Goal: Task Accomplishment & Management: Use online tool/utility

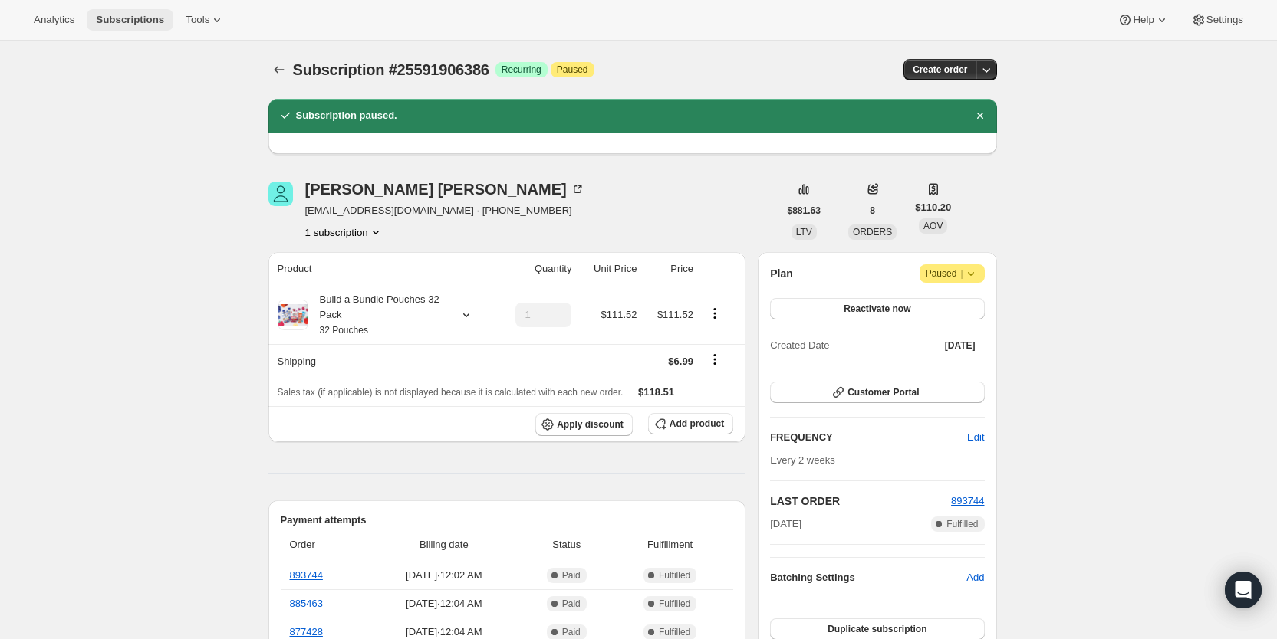
click at [136, 20] on span "Subscriptions" at bounding box center [130, 20] width 68 height 12
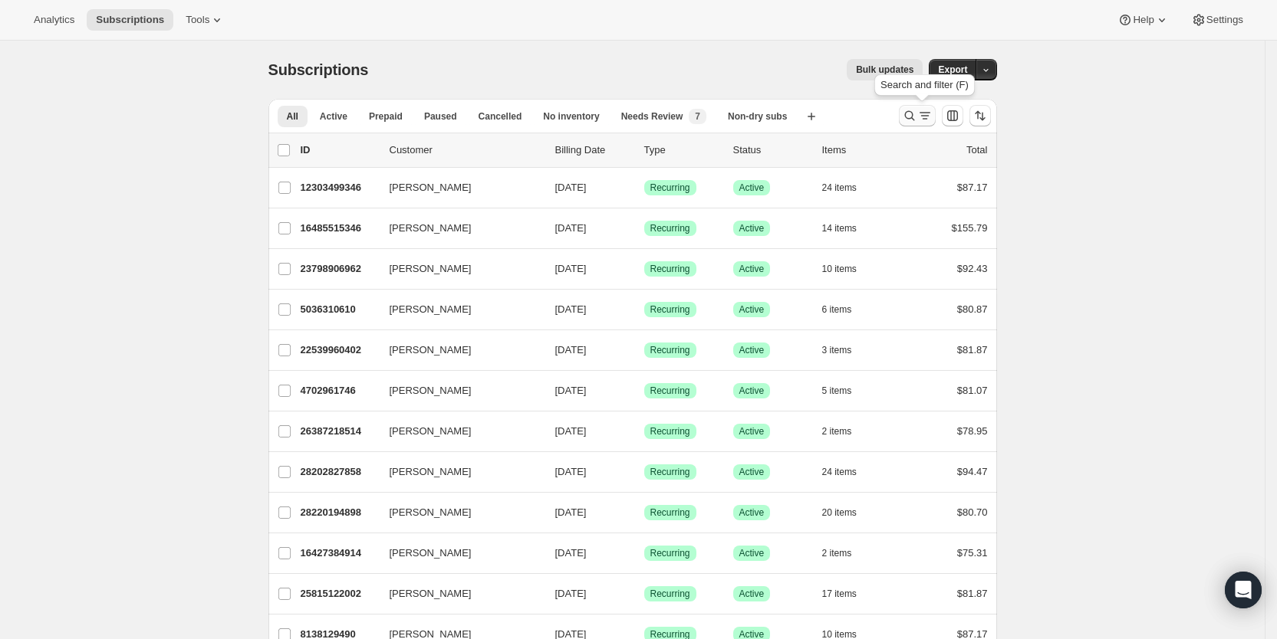
click at [917, 116] on icon "Search and filter results" at bounding box center [909, 115] width 15 height 15
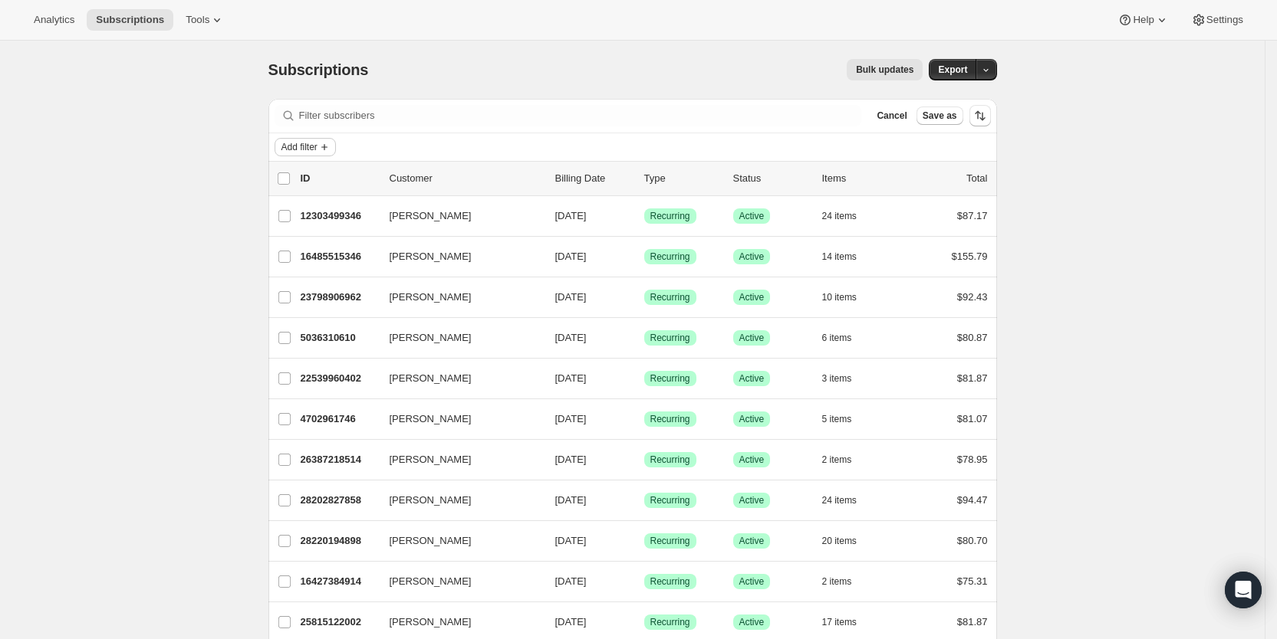
click at [314, 147] on span "Add filter" at bounding box center [299, 147] width 36 height 12
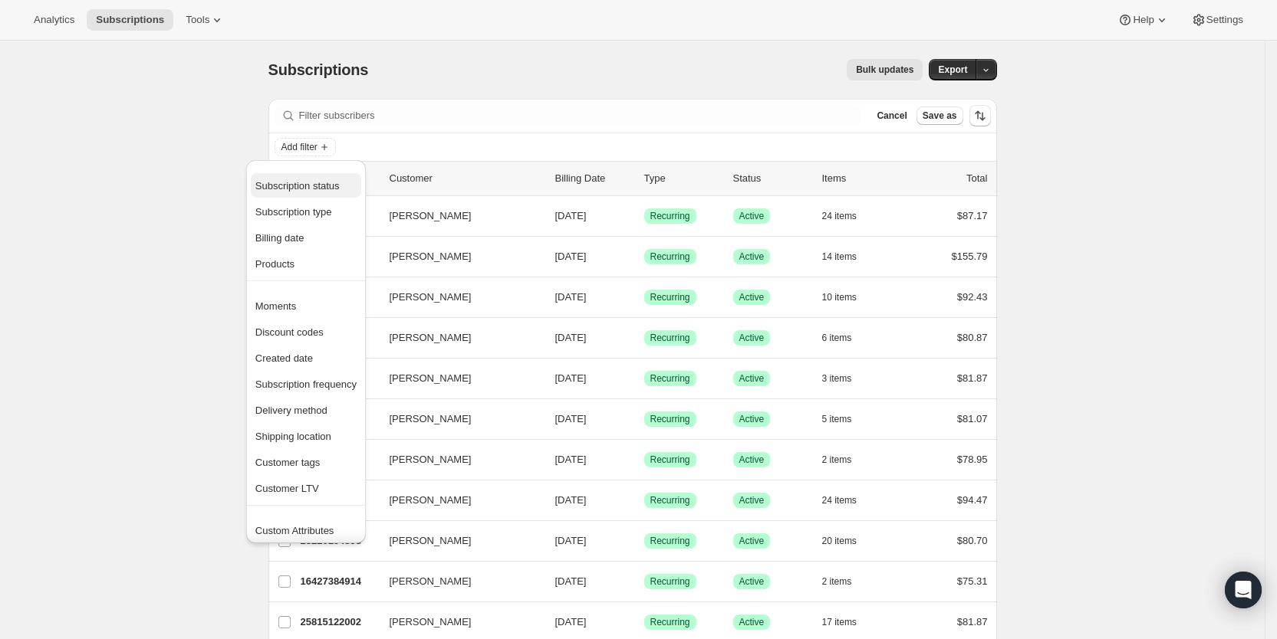
click at [307, 183] on span "Subscription status" at bounding box center [297, 186] width 84 height 12
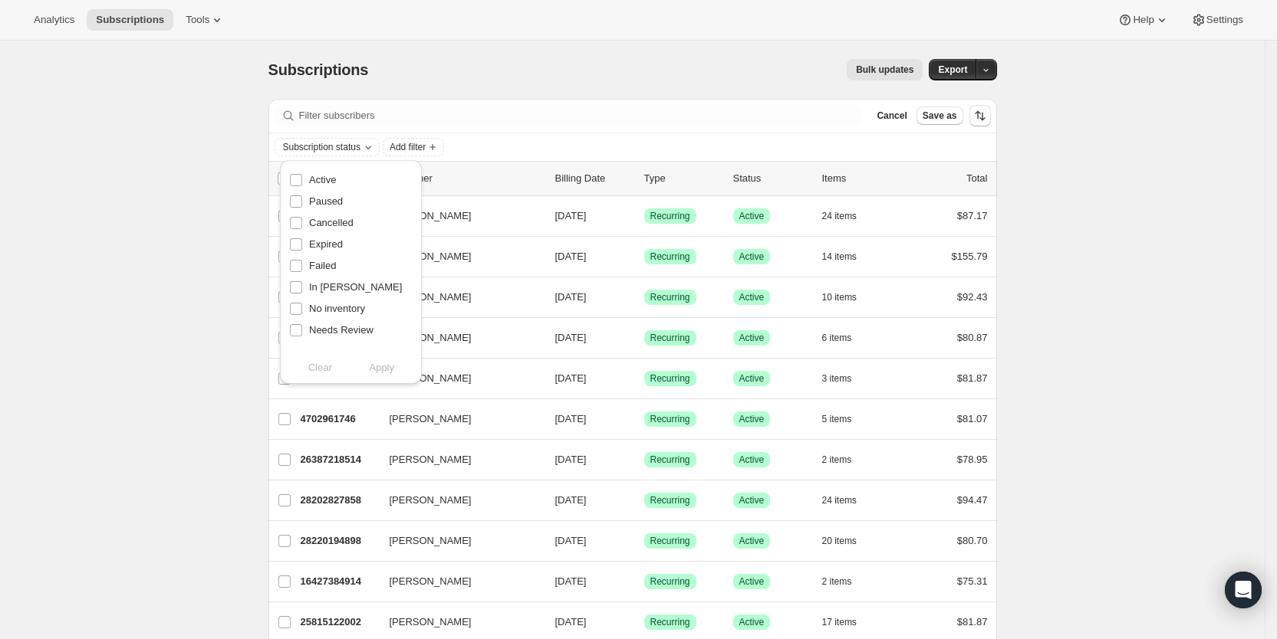
click at [307, 183] on label "Active" at bounding box center [312, 179] width 47 height 21
click at [302, 183] on input "Active" at bounding box center [296, 180] width 12 height 12
checkbox input "true"
click at [384, 373] on span "Apply" at bounding box center [381, 367] width 25 height 15
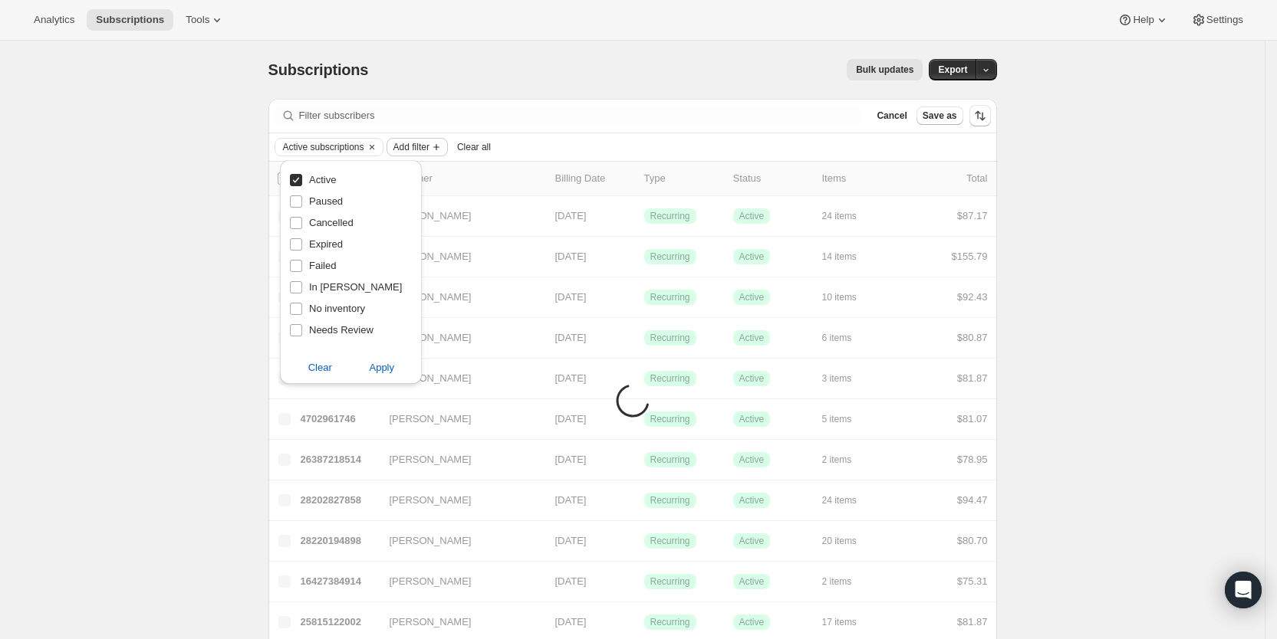
click at [411, 146] on span "Add filter" at bounding box center [411, 147] width 36 height 12
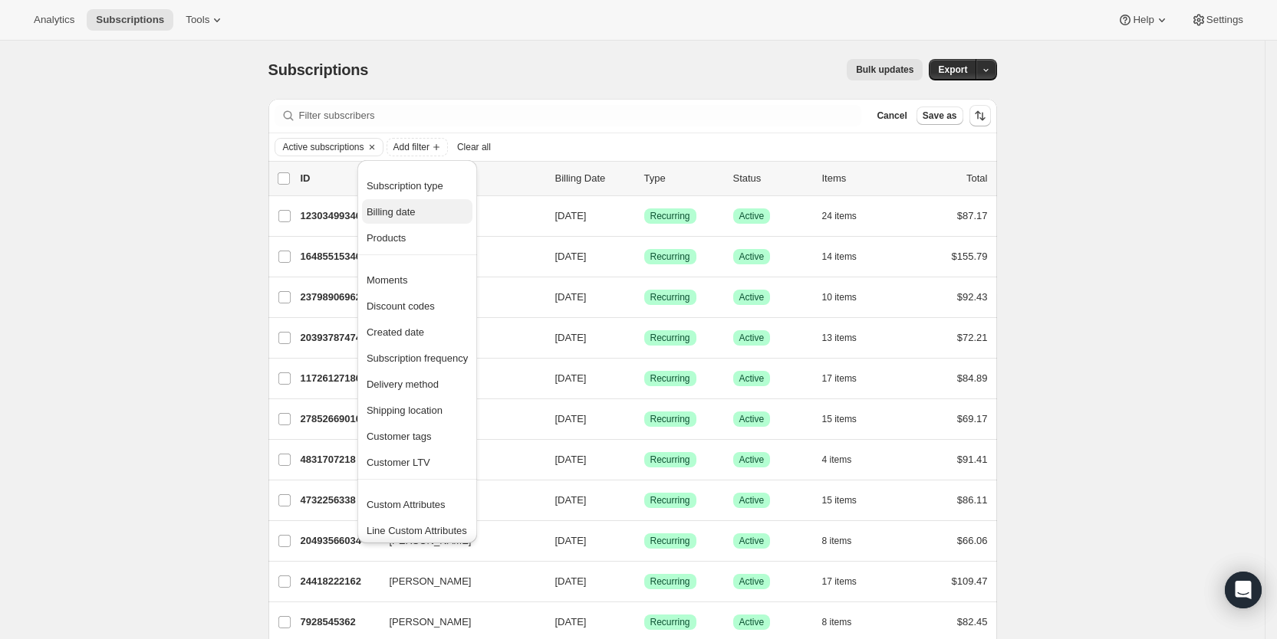
click at [400, 213] on span "Billing date" at bounding box center [391, 212] width 49 height 12
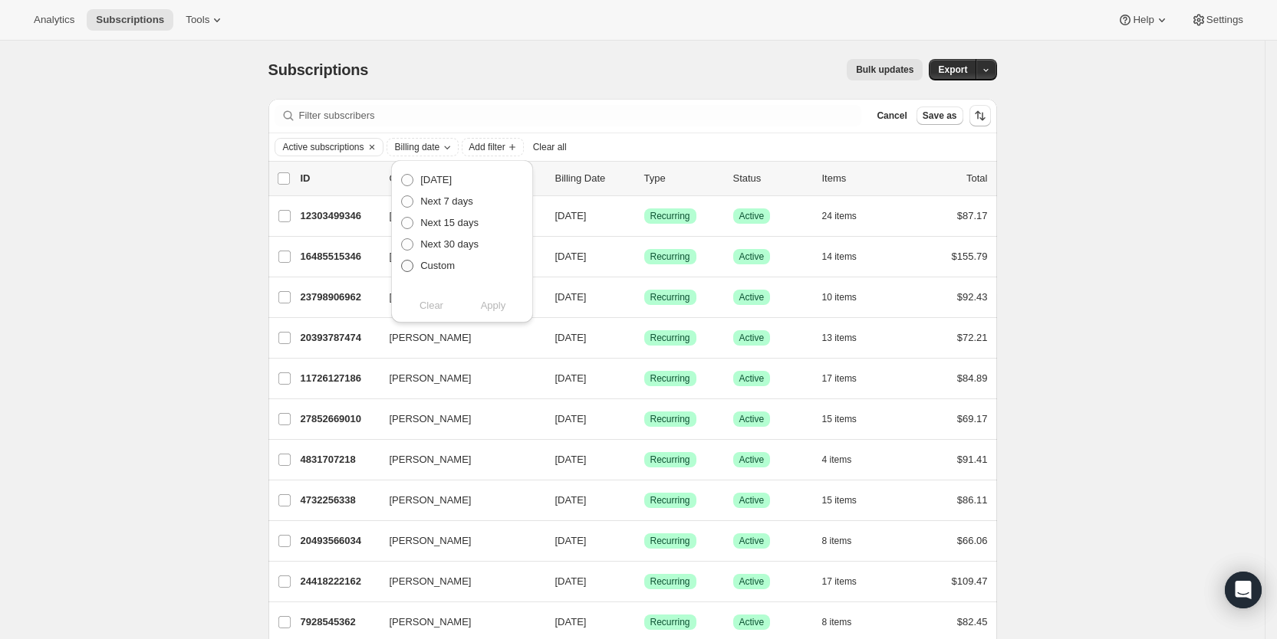
click at [419, 265] on label "Custom" at bounding box center [427, 265] width 54 height 21
click at [402, 261] on input "Custom" at bounding box center [401, 260] width 1 height 1
radio input "true"
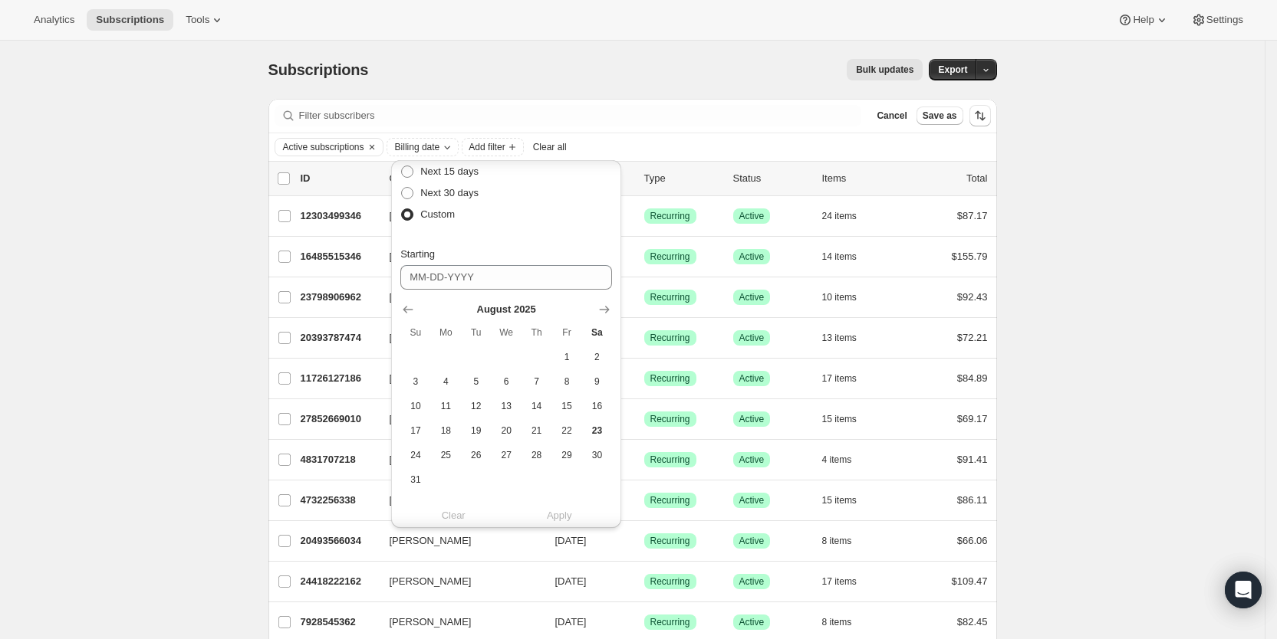
scroll to position [157, 0]
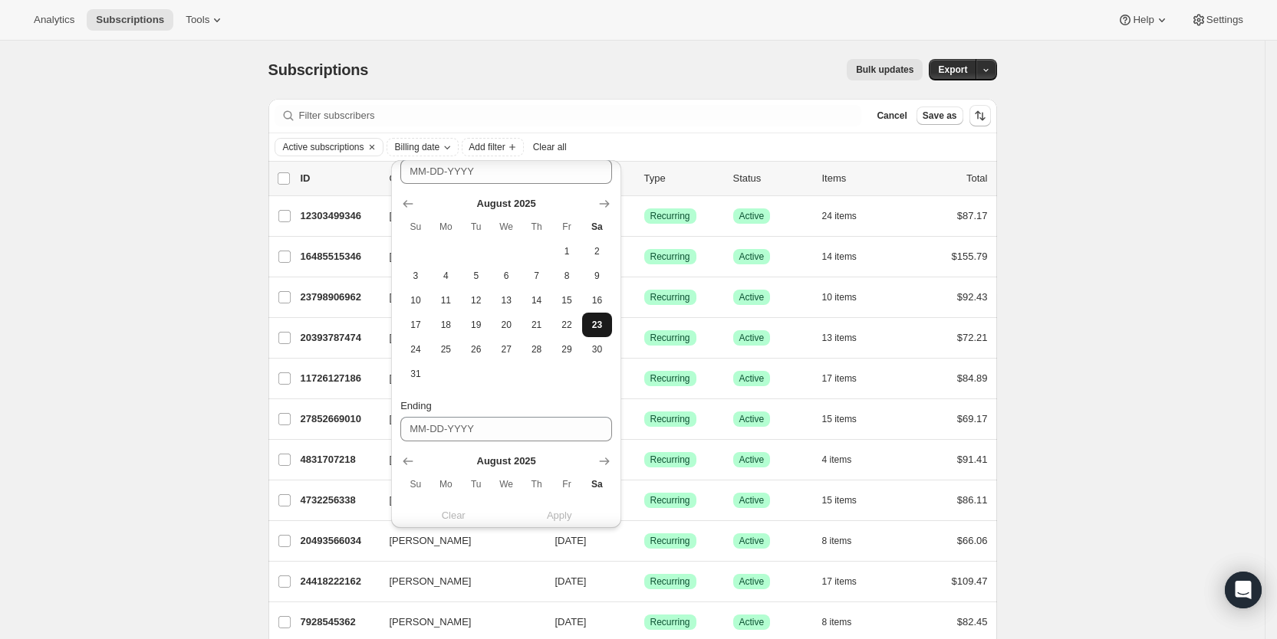
click at [603, 327] on span "23" at bounding box center [597, 325] width 18 height 12
type input "[DATE]"
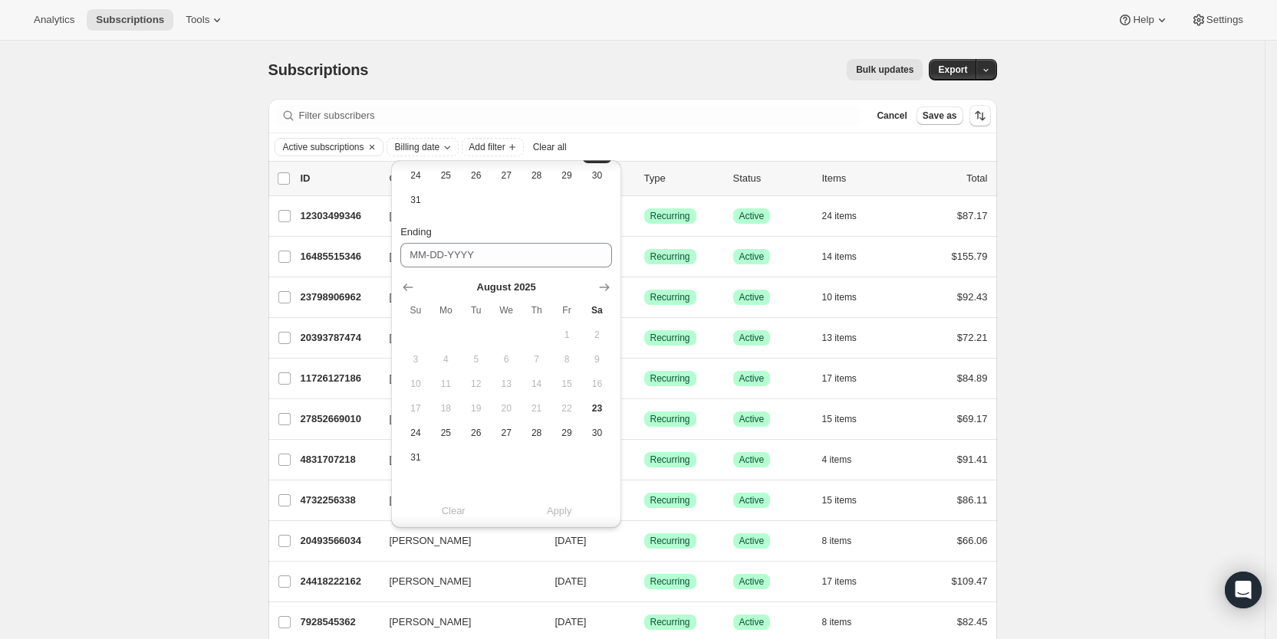
scroll to position [279, 0]
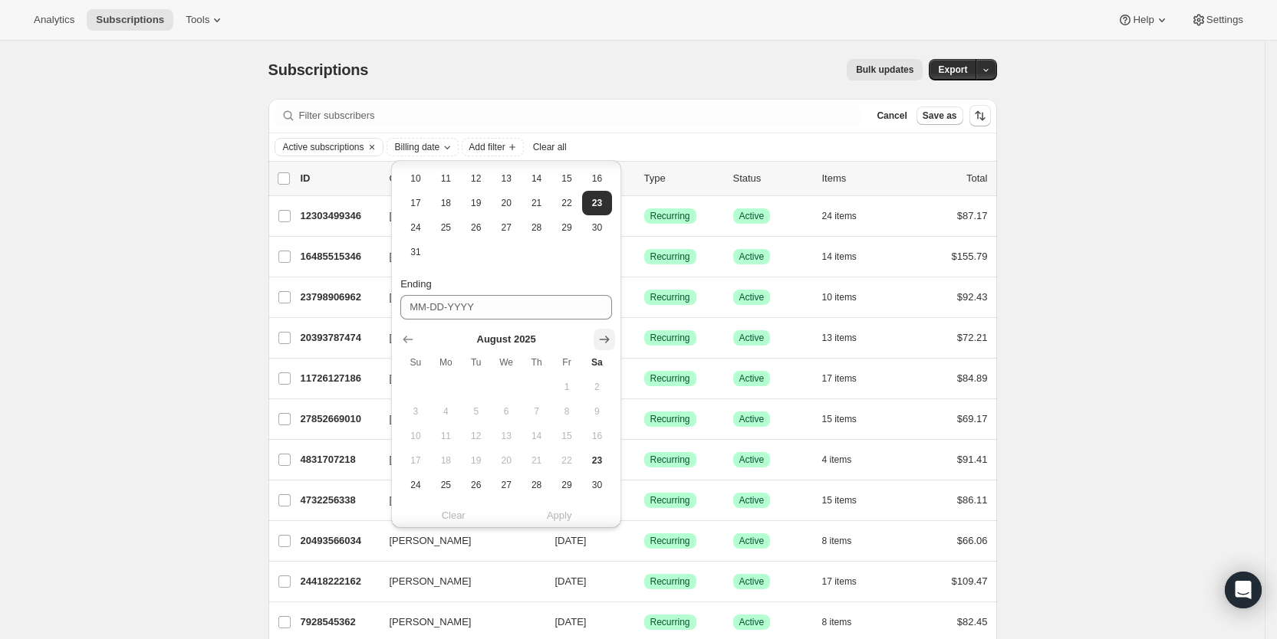
click at [600, 336] on icon "Show next month, September 2025" at bounding box center [604, 339] width 15 height 15
click at [530, 406] on span "11" at bounding box center [537, 412] width 18 height 12
type input "[DATE]"
click at [567, 516] on span "Apply" at bounding box center [559, 515] width 25 height 15
click at [955, 62] on button "Export" at bounding box center [953, 69] width 48 height 21
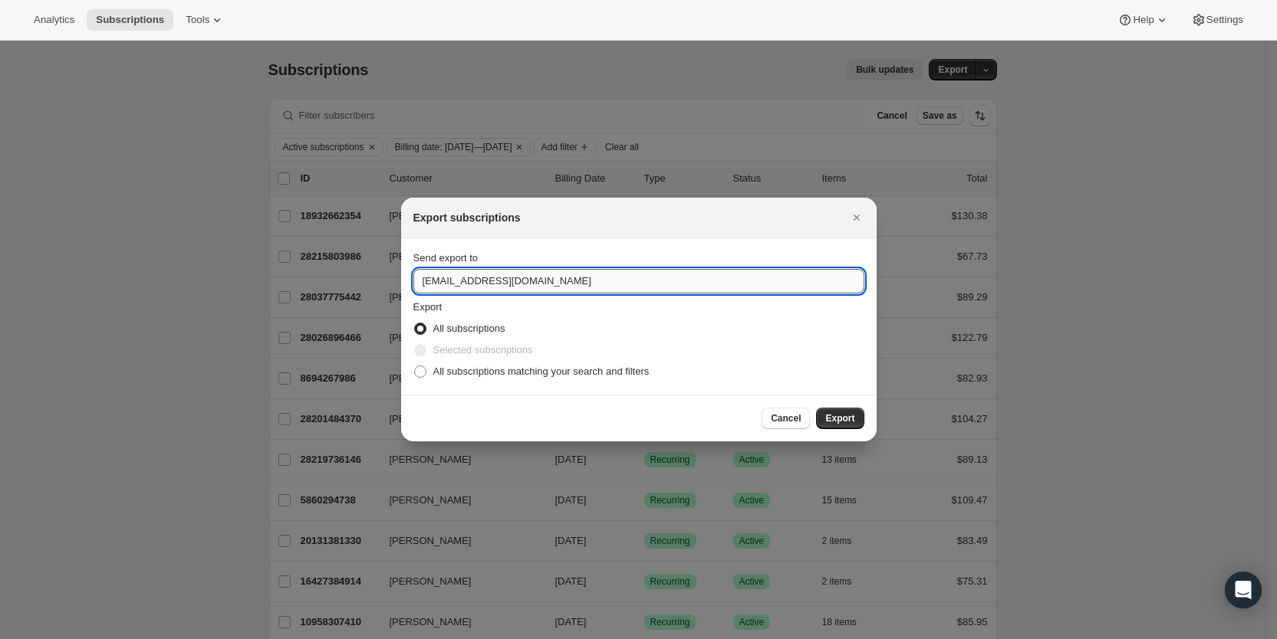
drag, startPoint x: 442, startPoint y: 285, endPoint x: 413, endPoint y: 284, distance: 29.1
click at [413, 284] on input "[EMAIL_ADDRESS][DOMAIN_NAME]" at bounding box center [638, 281] width 451 height 25
type input "[EMAIL_ADDRESS][DOMAIN_NAME]"
drag, startPoint x: 425, startPoint y: 373, endPoint x: 467, endPoint y: 380, distance: 42.7
click at [425, 374] on span ":re3l:" at bounding box center [420, 372] width 12 height 12
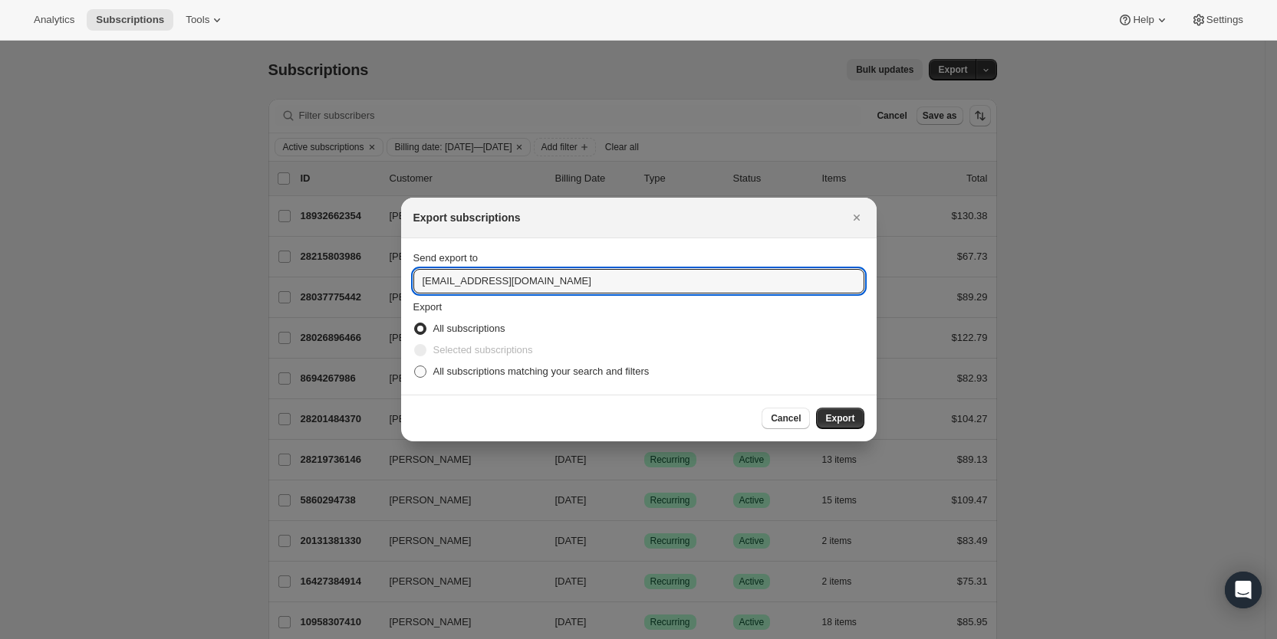
click at [415, 367] on input "All subscriptions matching your search and filters" at bounding box center [414, 366] width 1 height 1
radio input "true"
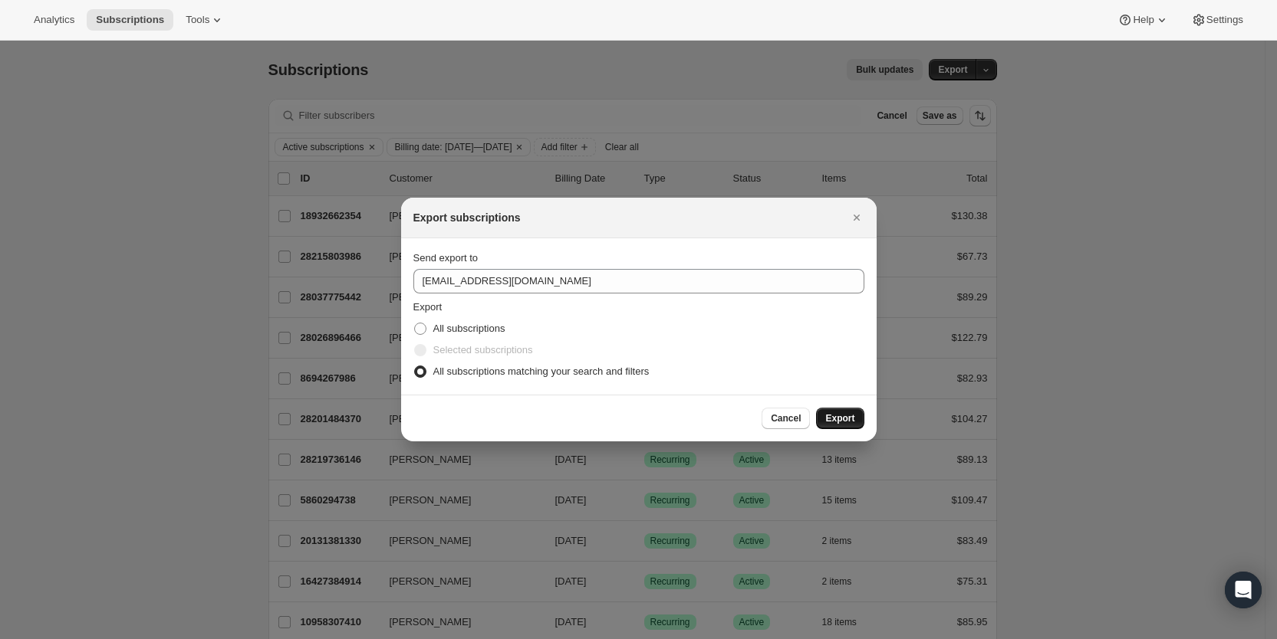
click at [833, 419] on span "Export" at bounding box center [839, 419] width 29 height 12
